Goal: Communication & Community: Share content

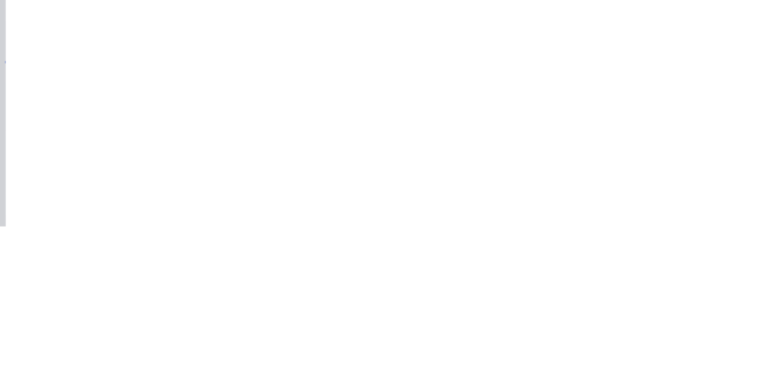
click at [124, 99] on div "Collaborate" at bounding box center [100, 103] width 47 height 11
click at [532, 348] on div at bounding box center [380, 342] width 303 height 12
click at [666, 351] on button "Send" at bounding box center [642, 342] width 47 height 18
click at [633, 63] on button "Close" at bounding box center [611, 65] width 43 height 19
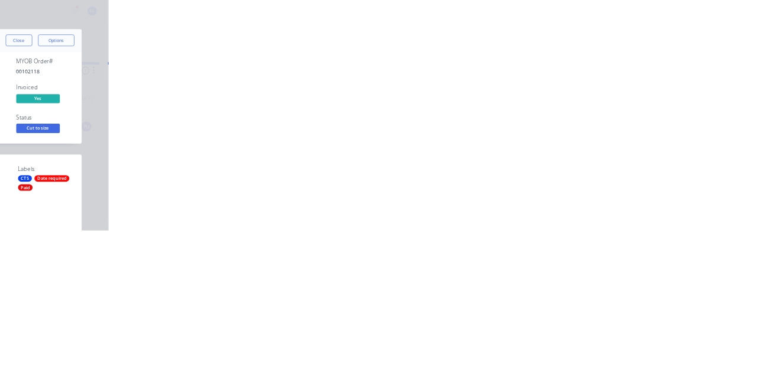
click at [124, 101] on div "Collaborate" at bounding box center [100, 103] width 47 height 11
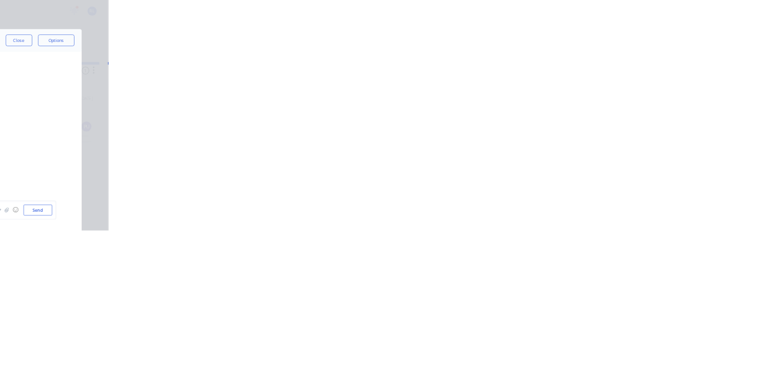
click at [633, 65] on button "Close" at bounding box center [611, 65] width 43 height 19
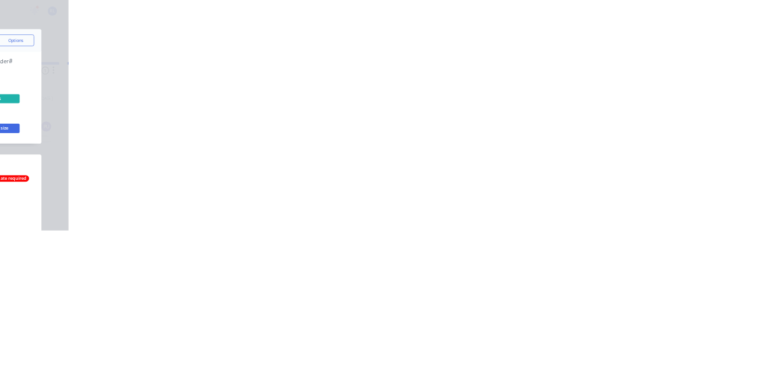
click at [124, 105] on div "Collaborate" at bounding box center [100, 103] width 47 height 11
click at [633, 64] on button "Close" at bounding box center [611, 65] width 43 height 19
